Goal: Task Accomplishment & Management: Manage account settings

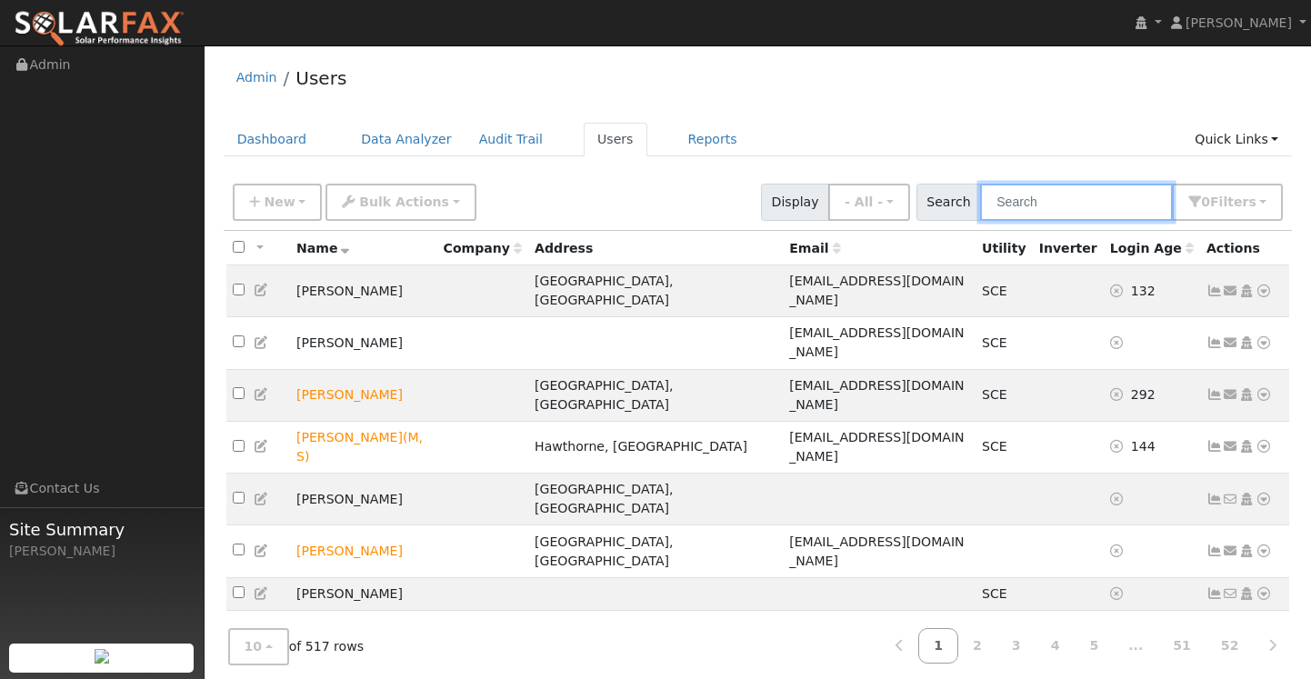
click at [1044, 199] on input "text" at bounding box center [1076, 202] width 193 height 37
paste input "[EMAIL_ADDRESS][DOMAIN_NAME]"
type input "[EMAIL_ADDRESS][DOMAIN_NAME]"
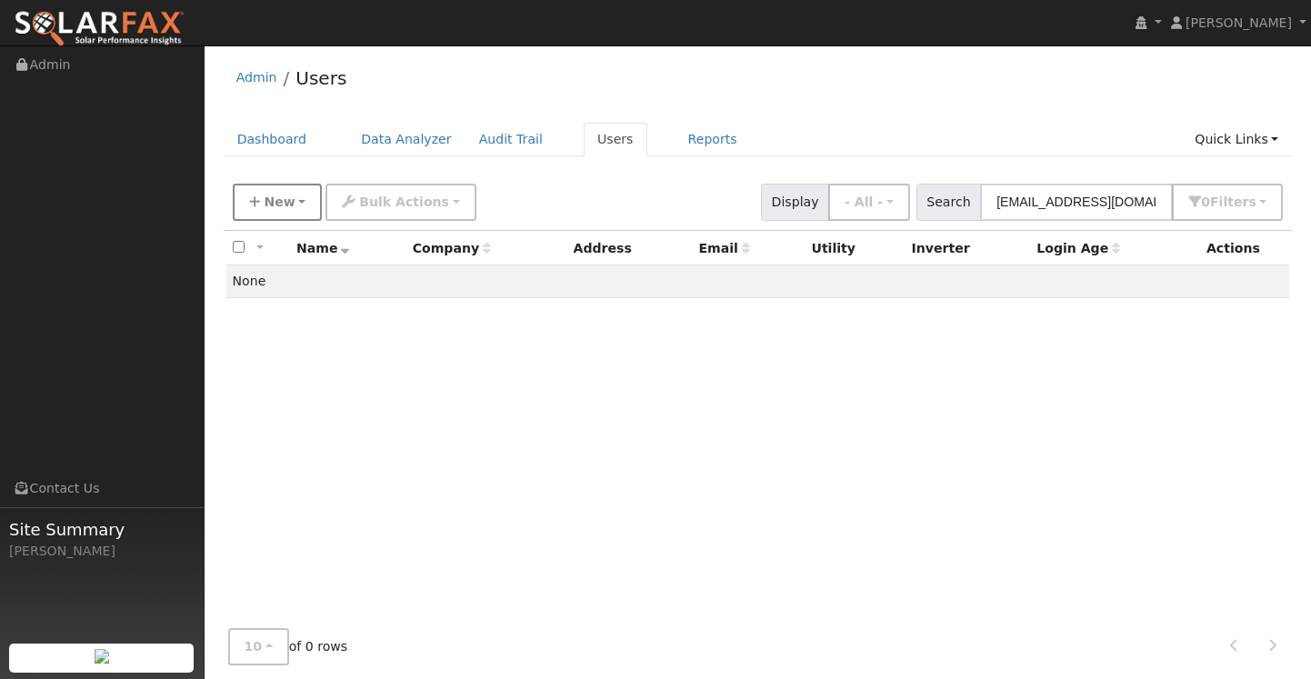
click at [281, 196] on span "New" at bounding box center [279, 202] width 31 height 15
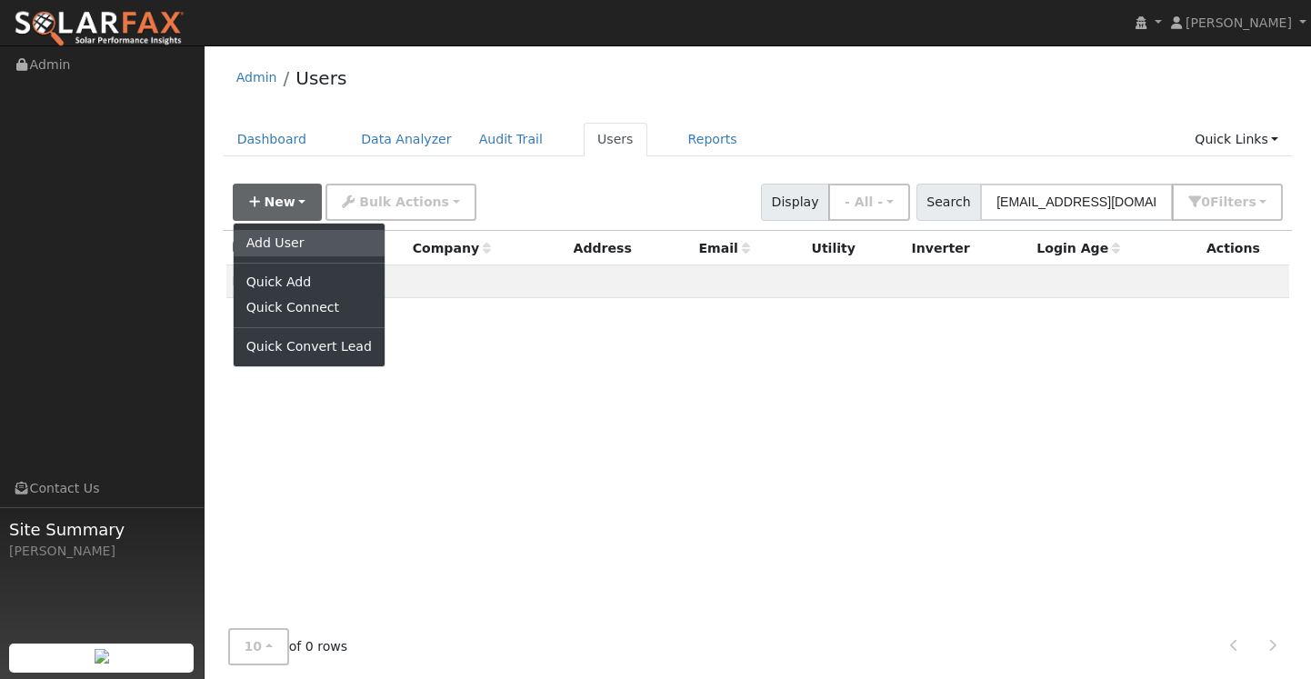
click at [286, 245] on link "Add User" at bounding box center [309, 242] width 151 height 25
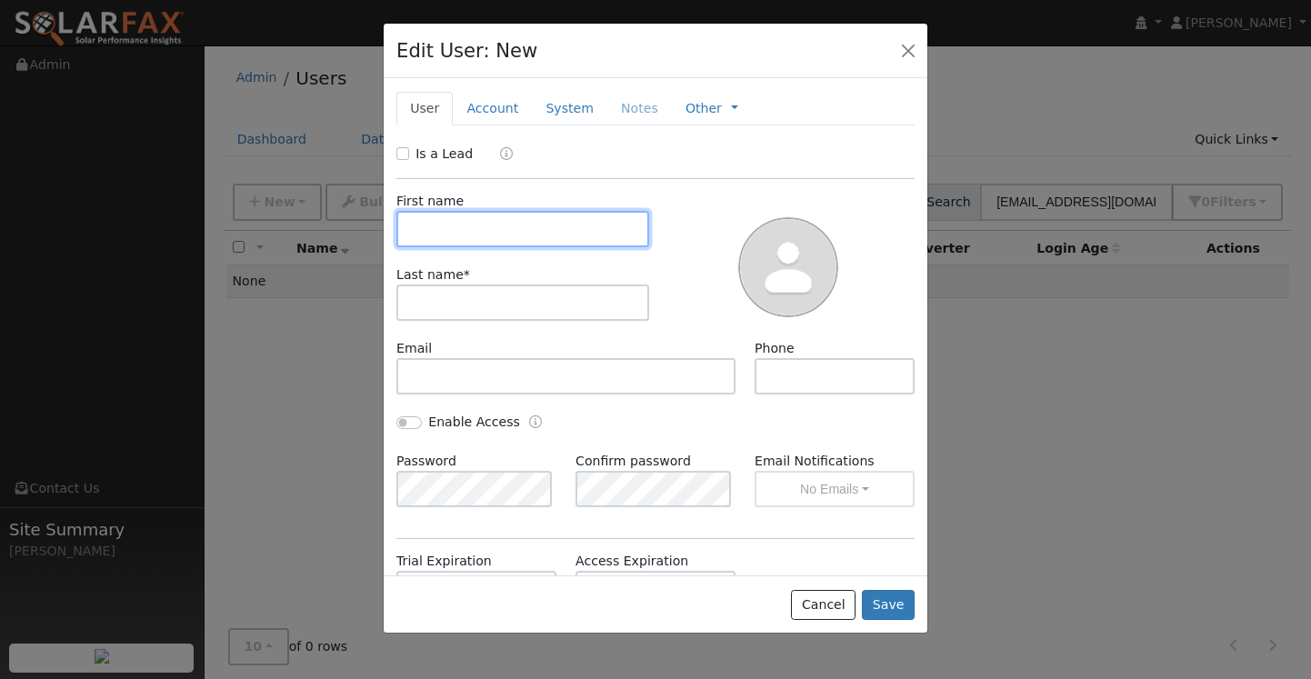
click at [450, 219] on input "text" at bounding box center [522, 229] width 253 height 36
type input "[PERSON_NAME]"
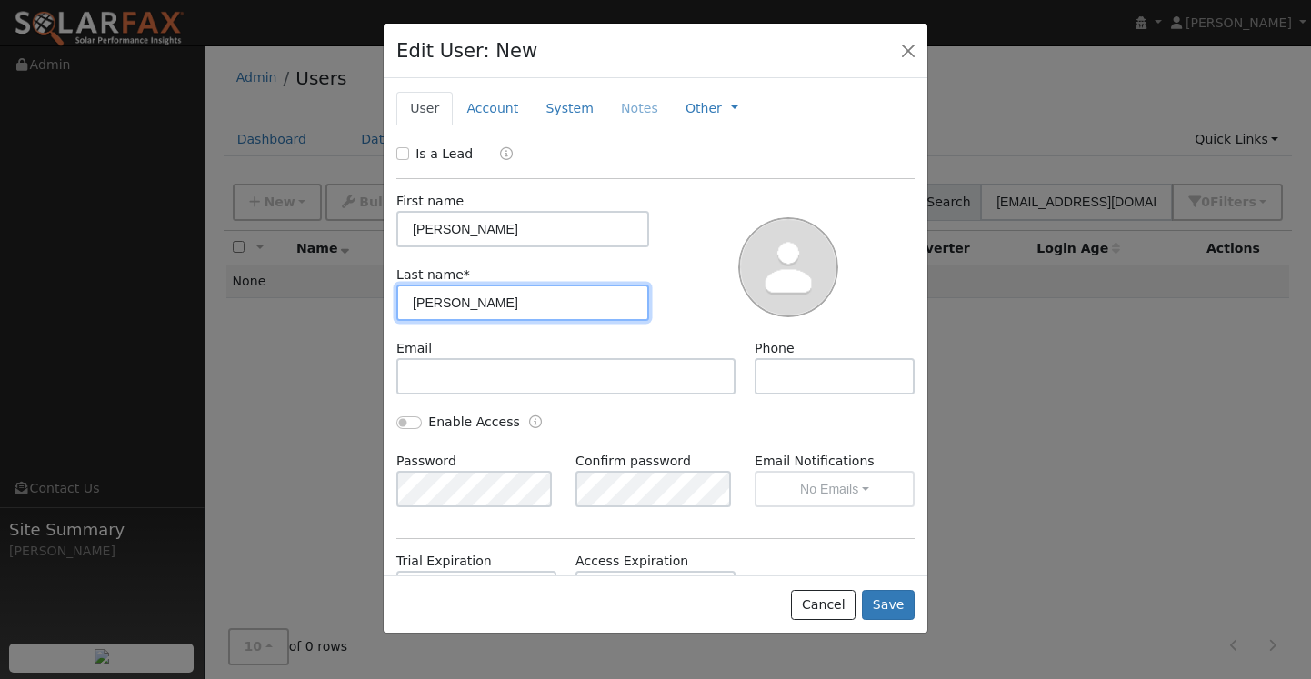
type input "[PERSON_NAME]"
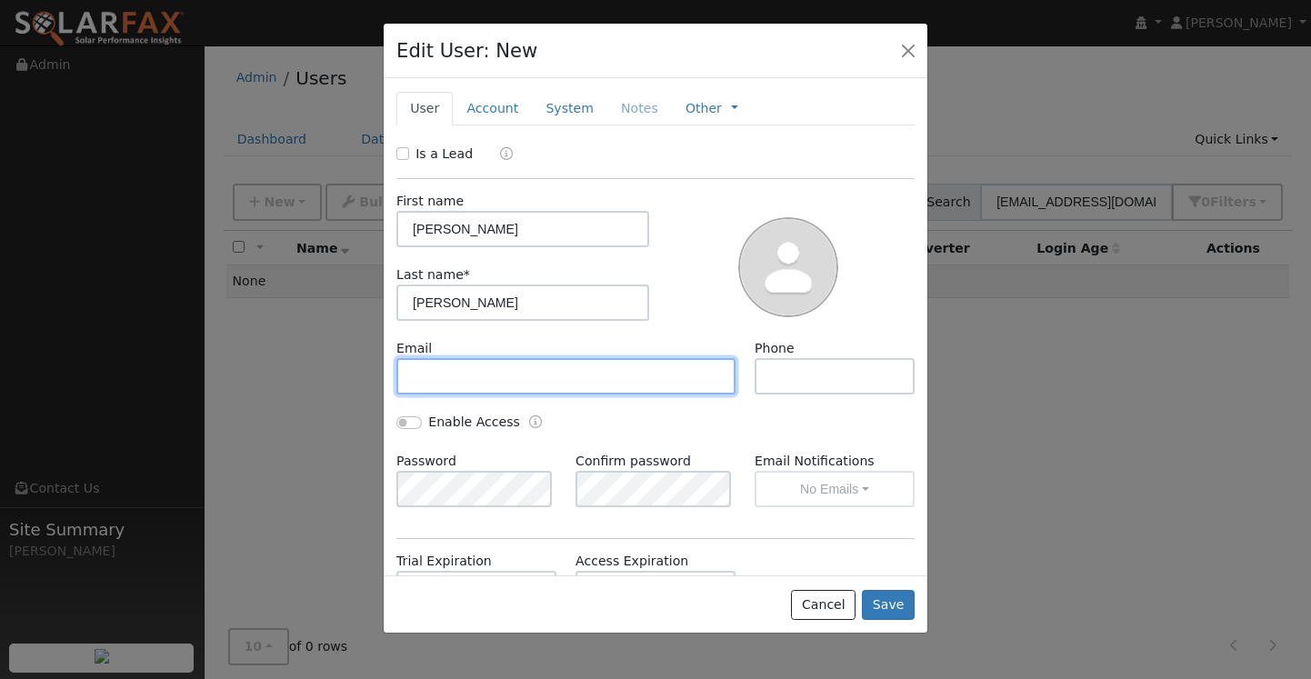
paste input "[EMAIL_ADDRESS][DOMAIN_NAME]"
type input "[EMAIL_ADDRESS][DOMAIN_NAME]"
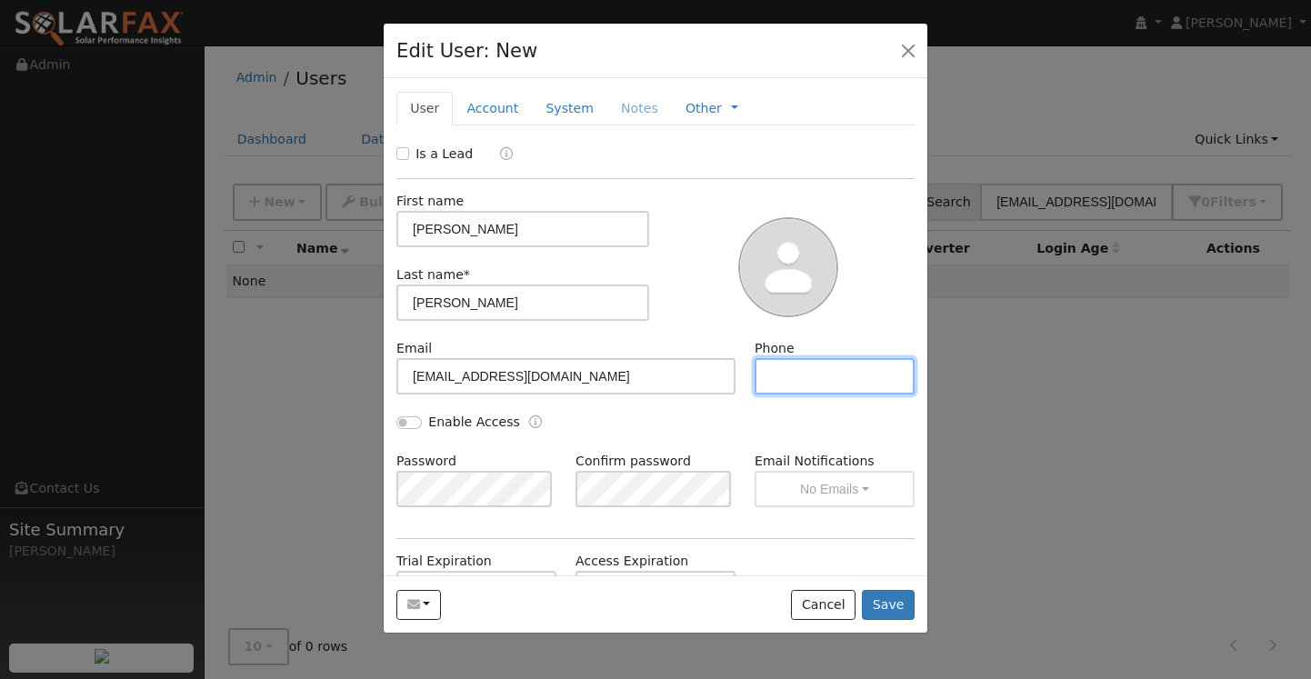
paste input "[PHONE_NUMBER]"
type input "[PHONE_NUMBER]"
click at [900, 604] on button "Save" at bounding box center [888, 605] width 53 height 31
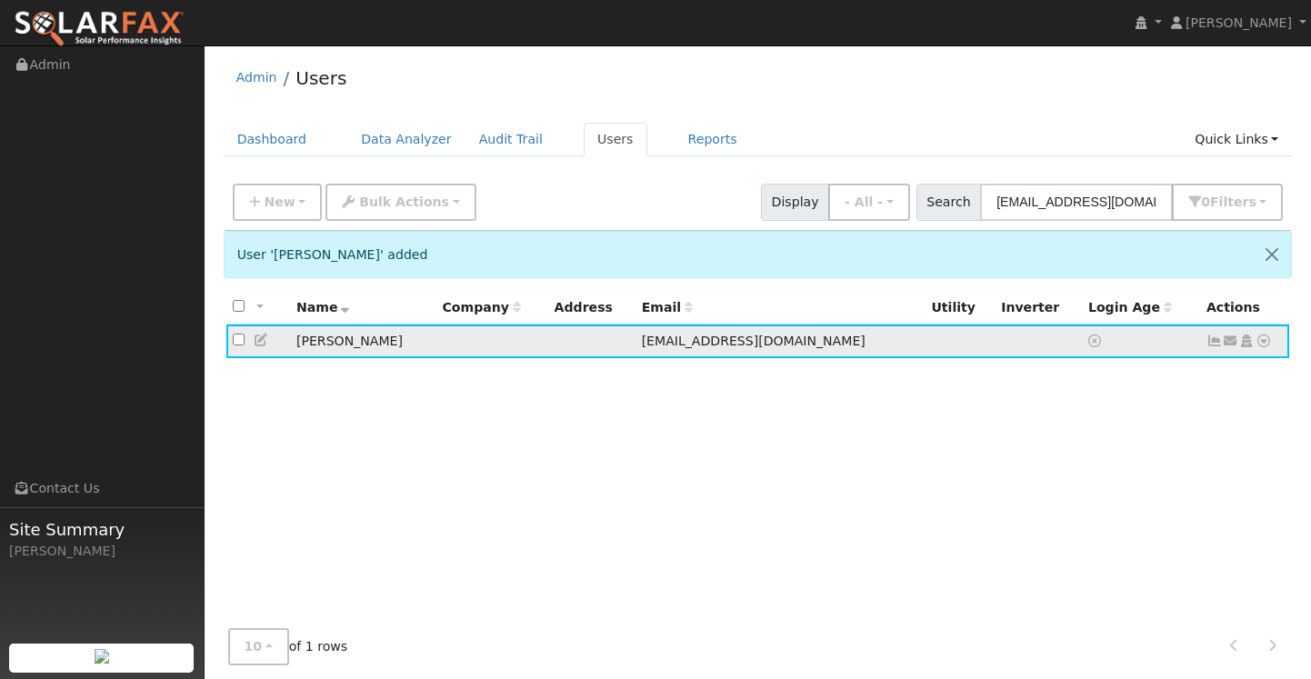
click at [1264, 344] on icon at bounding box center [1264, 341] width 16 height 13
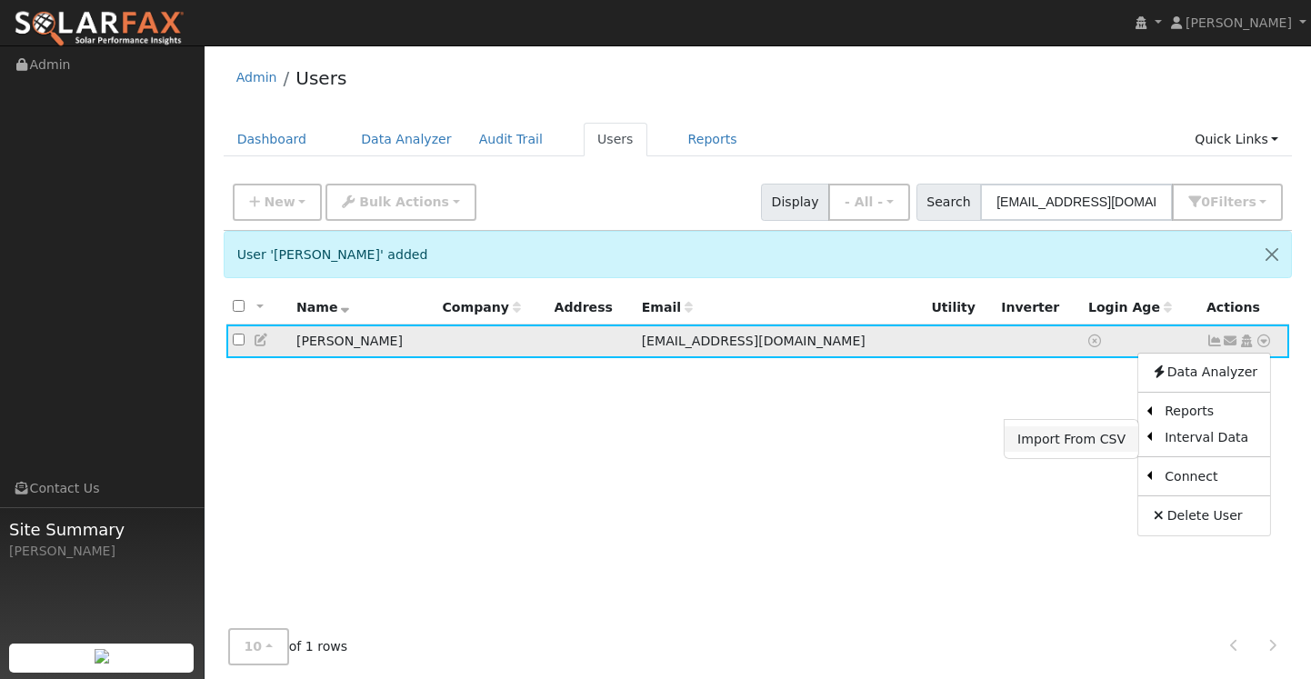
click at [1076, 438] on link "Import From CSV" at bounding box center [1072, 439] width 134 height 25
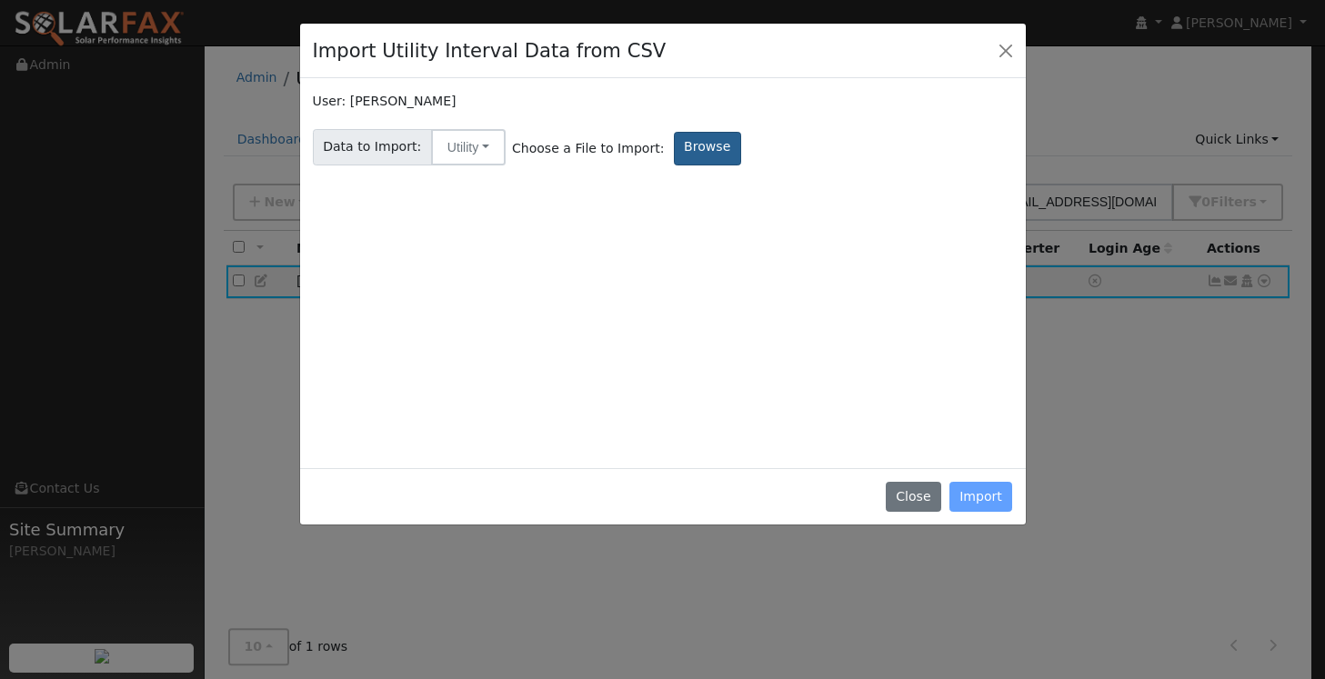
click at [693, 150] on label "Browse" at bounding box center [707, 149] width 67 height 34
click at [0, 0] on input "Browse" at bounding box center [0, 0] width 0 height 0
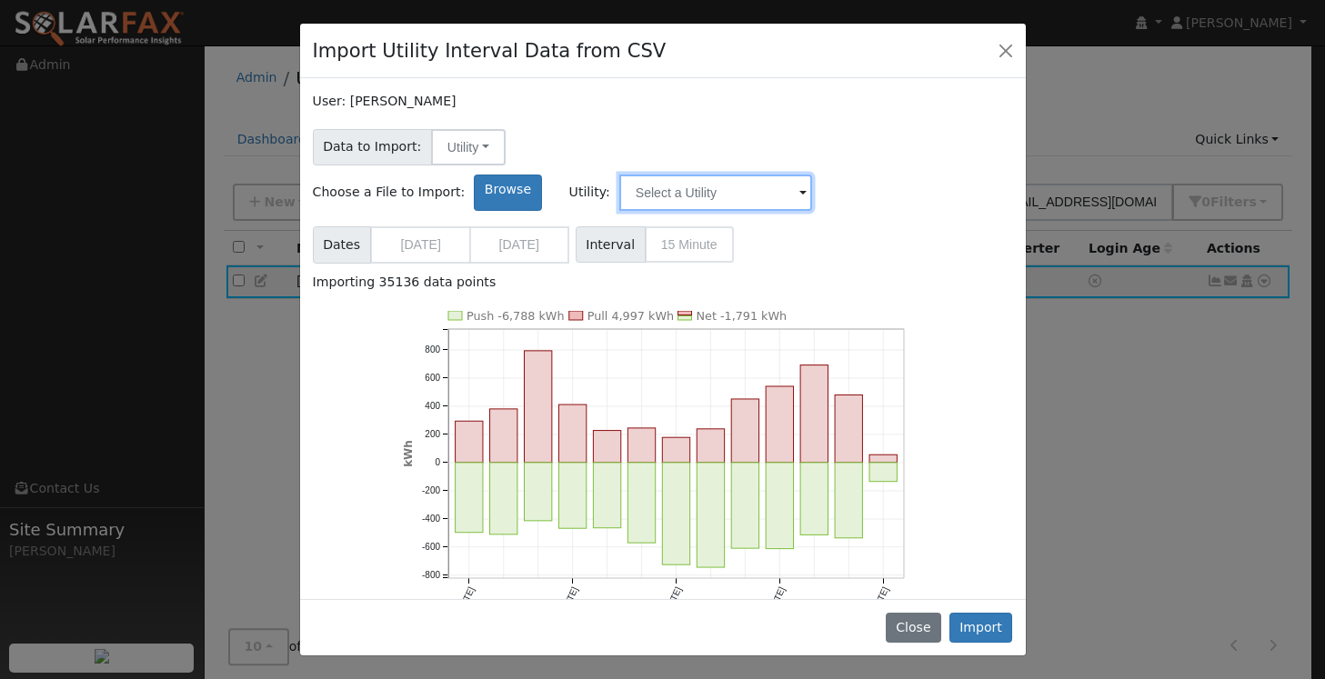
click at [812, 175] on input "text" at bounding box center [715, 193] width 193 height 36
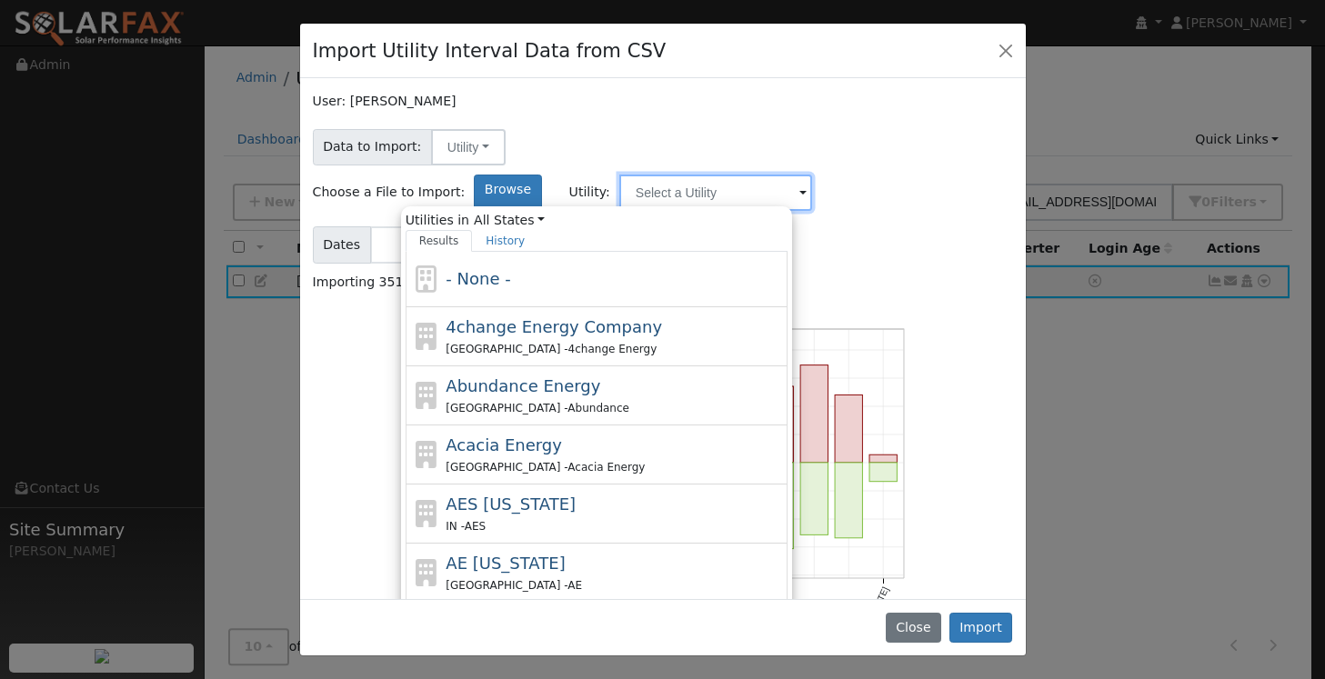
type input "D"
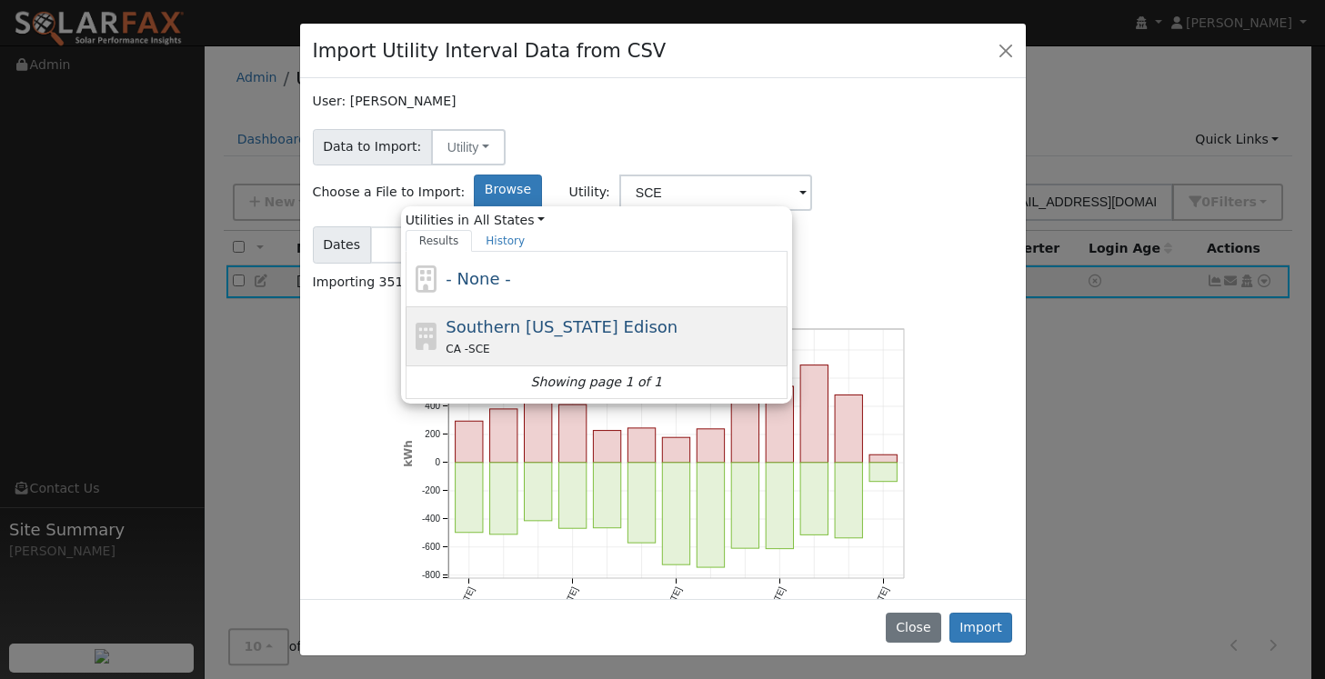
click at [783, 315] on div "Southern [US_STATE] Edison CA - SCE" at bounding box center [614, 337] width 337 height 44
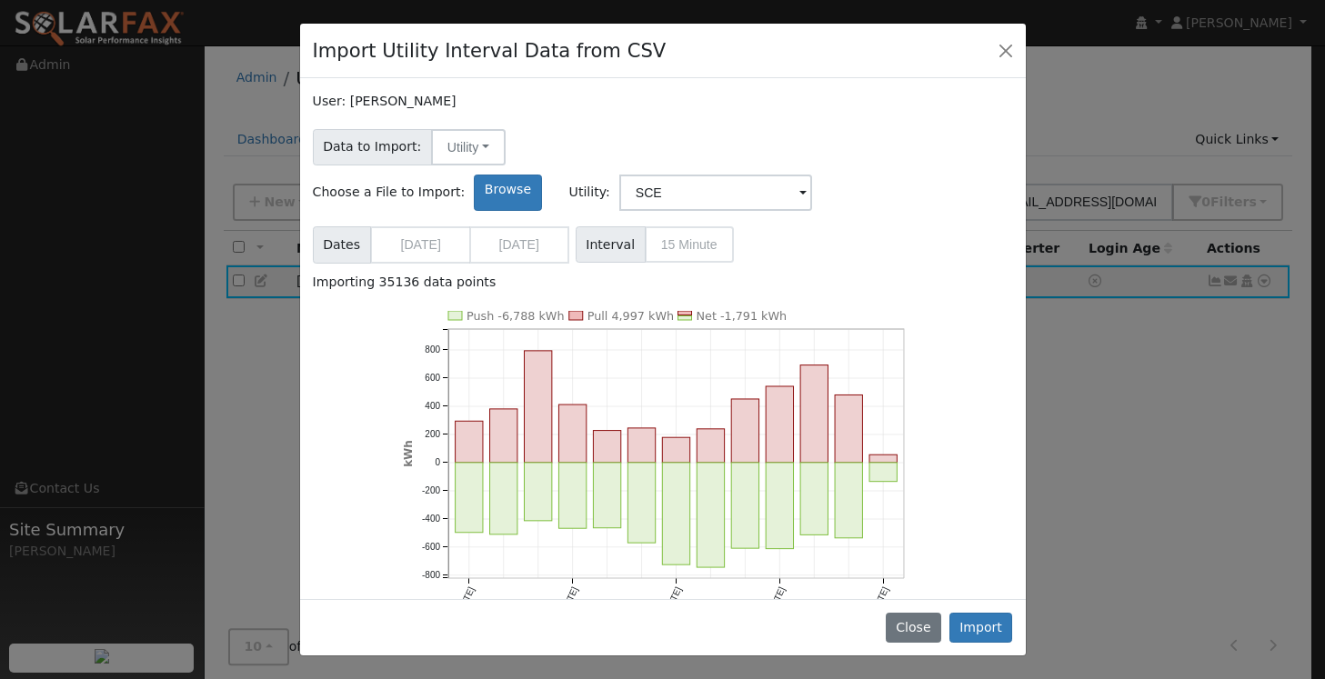
type input "Southern [US_STATE] Edison"
click at [981, 643] on button "Import" at bounding box center [981, 628] width 64 height 31
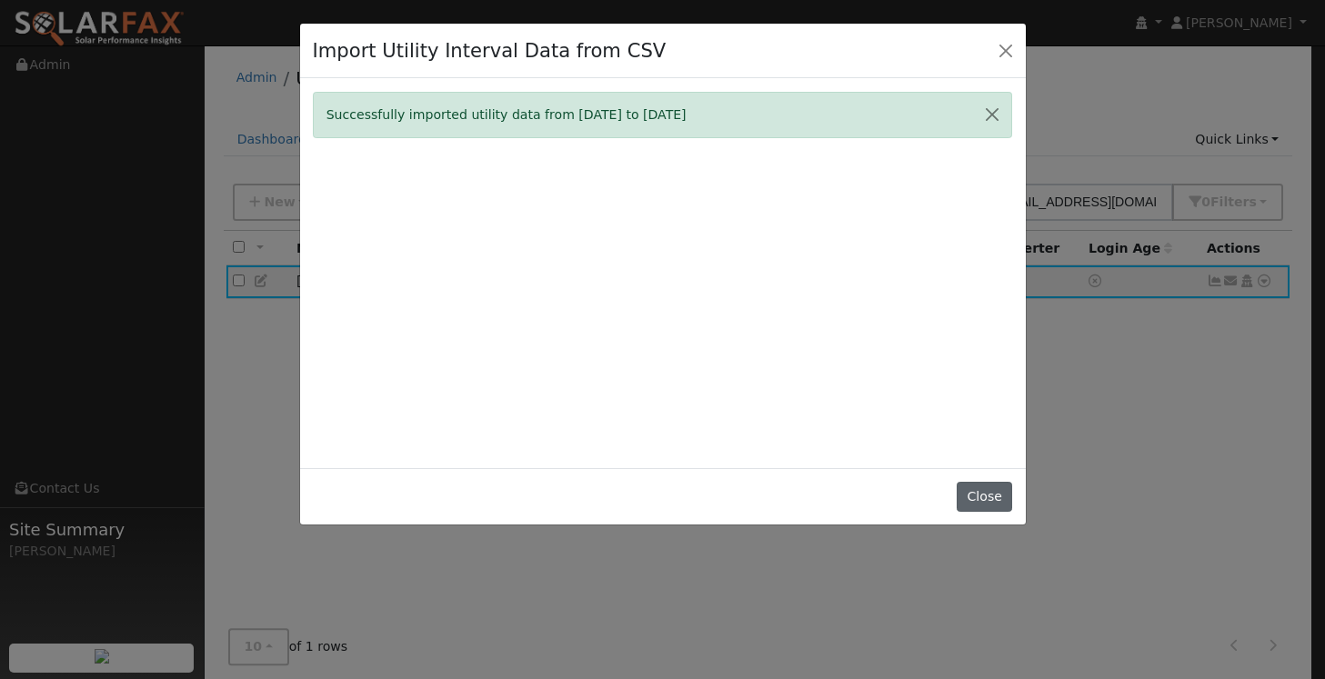
click at [968, 504] on button "Close" at bounding box center [984, 497] width 55 height 31
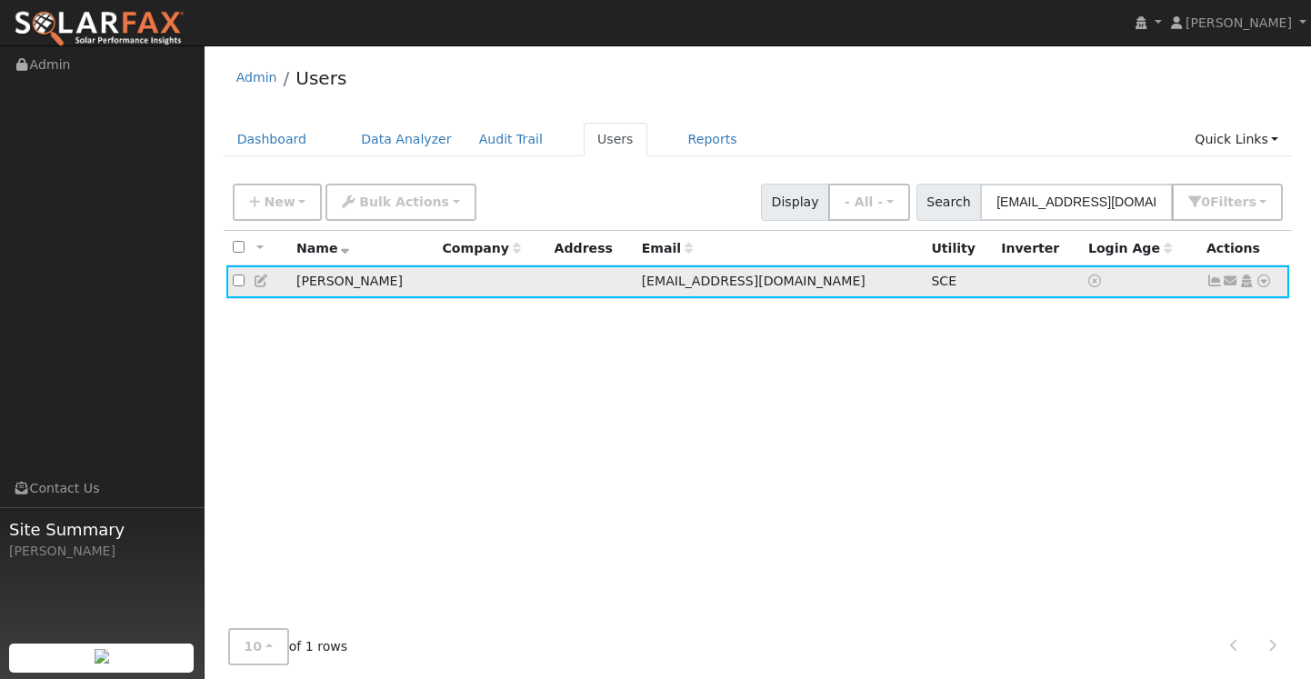
click at [1212, 285] on icon at bounding box center [1215, 281] width 16 height 13
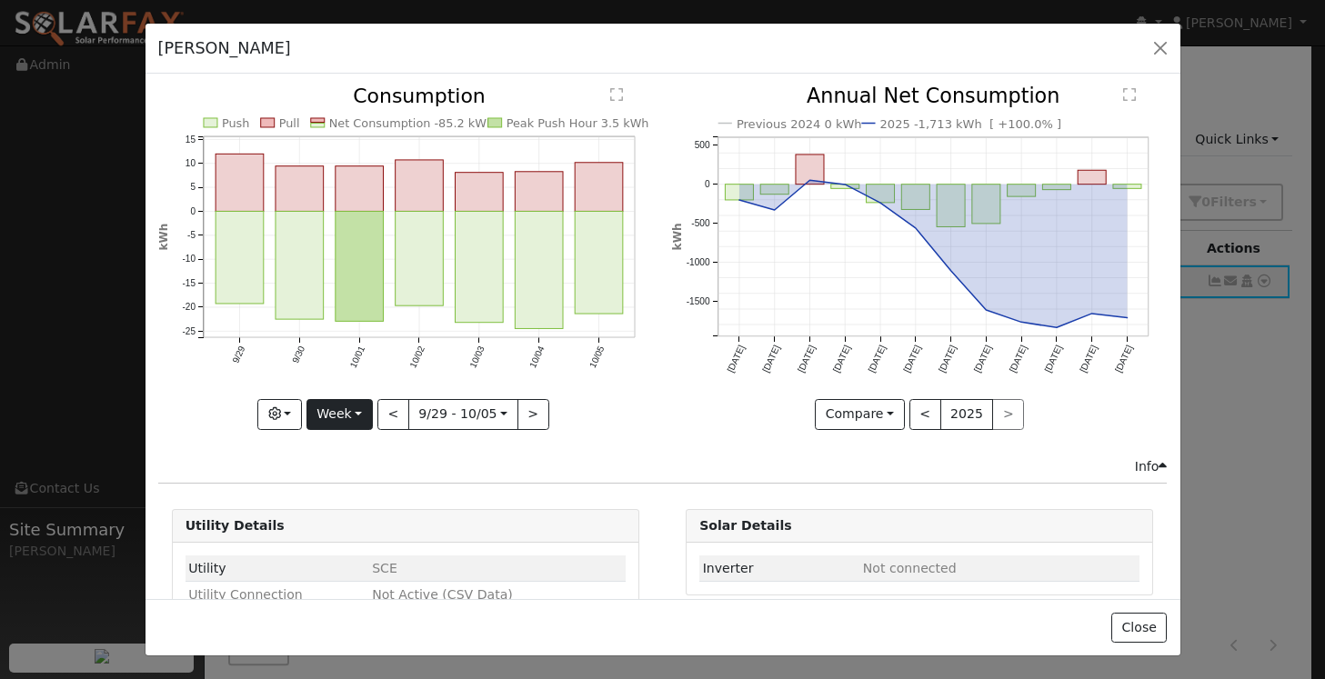
click at [329, 406] on button "Week" at bounding box center [339, 414] width 66 height 31
click at [340, 524] on link "Year" at bounding box center [370, 528] width 126 height 25
type input "[DATE]"
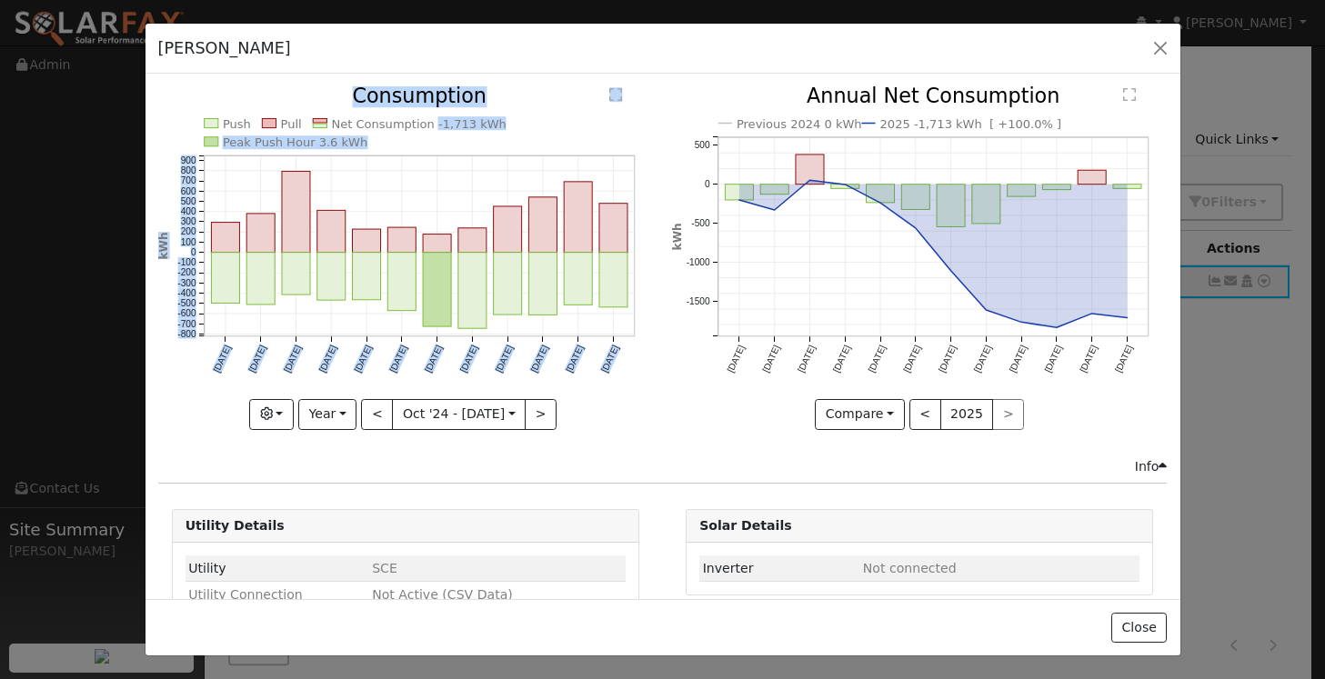
drag, startPoint x: 422, startPoint y: 124, endPoint x: 502, endPoint y: 125, distance: 80.0
click at [502, 125] on icon "Push Pull Net Consumption -1,713 kWh Peak Push Hour 3.6 kWh [DATE] Nov '[DATE] …" at bounding box center [405, 256] width 495 height 340
click at [510, 131] on icon "Push Pull Net Consumption -1,713 kWh Peak Push Hour 3.6 kWh [DATE] Nov '[DATE] …" at bounding box center [405, 256] width 495 height 340
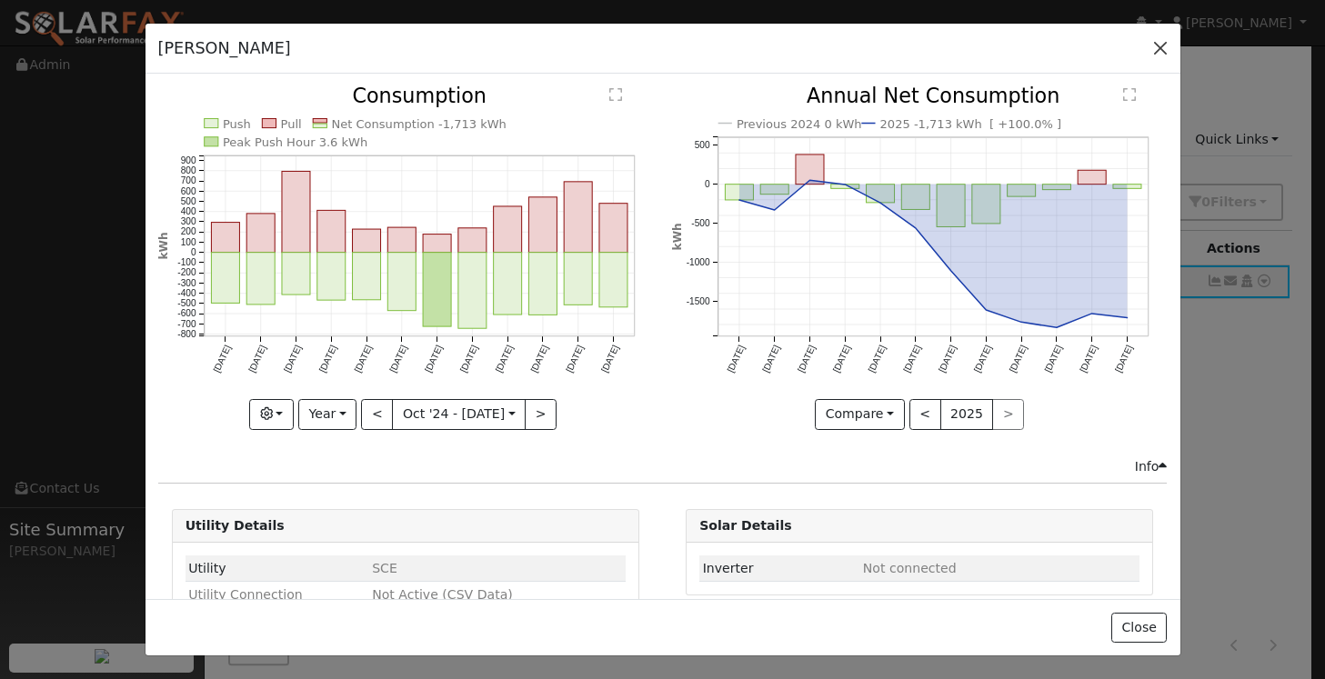
click at [1155, 48] on button "button" at bounding box center [1160, 47] width 25 height 25
